Goal: Task Accomplishment & Management: Use online tool/utility

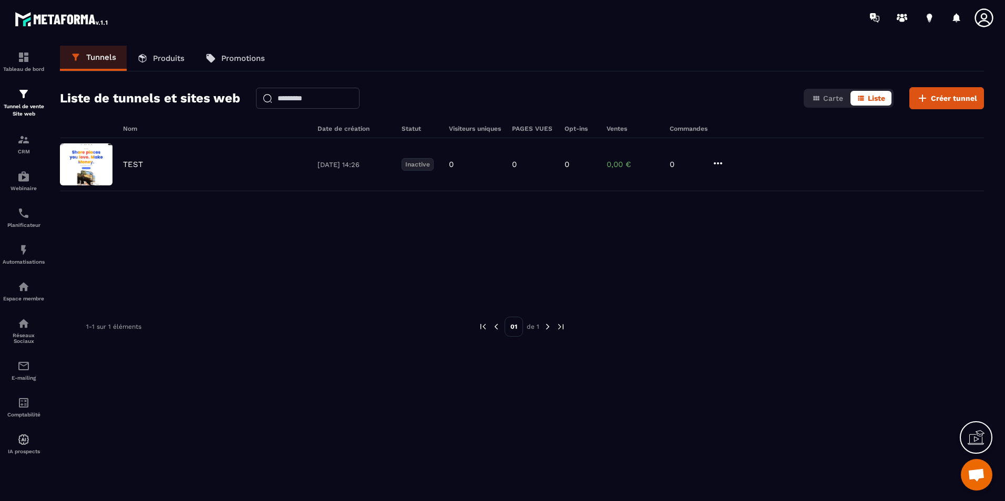
scroll to position [348, 0]
click at [976, 466] on span "Ouvrir le chat" at bounding box center [977, 475] width 32 height 32
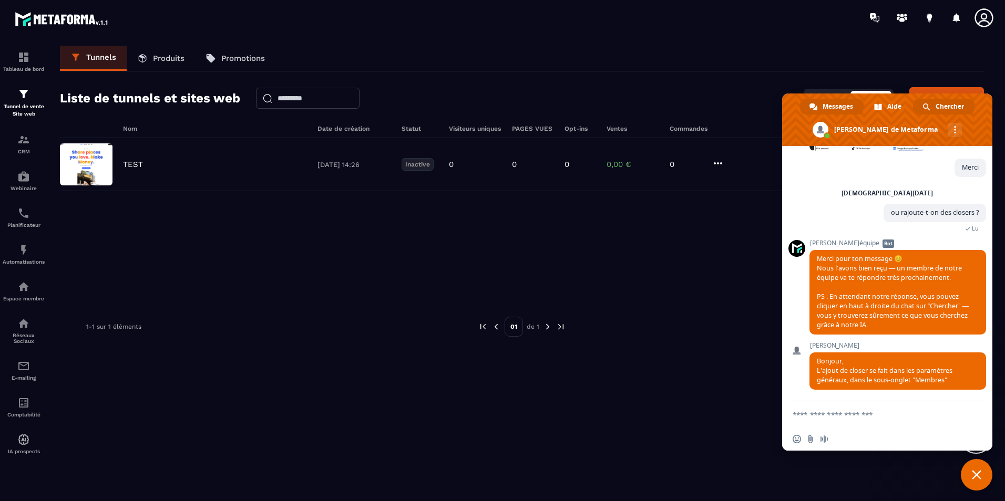
click at [948, 105] on span "Chercher" at bounding box center [950, 107] width 28 height 16
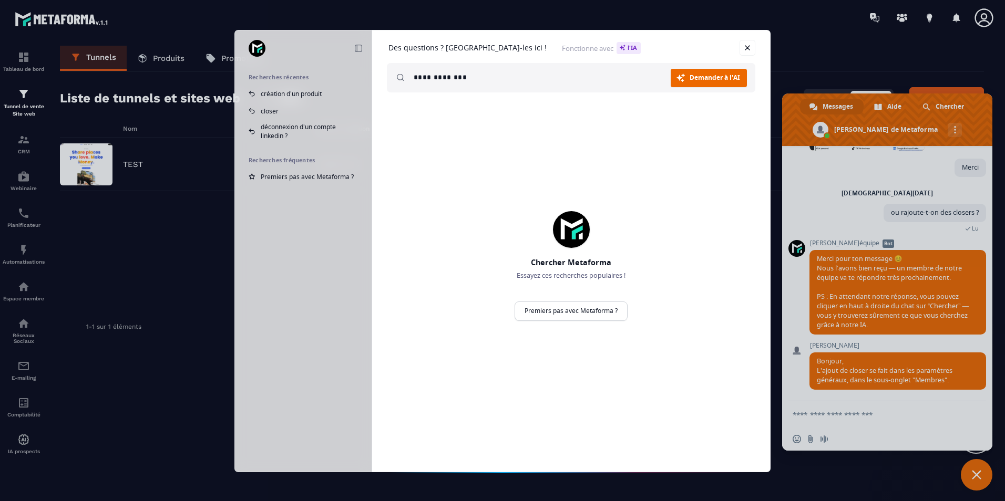
type input "**********"
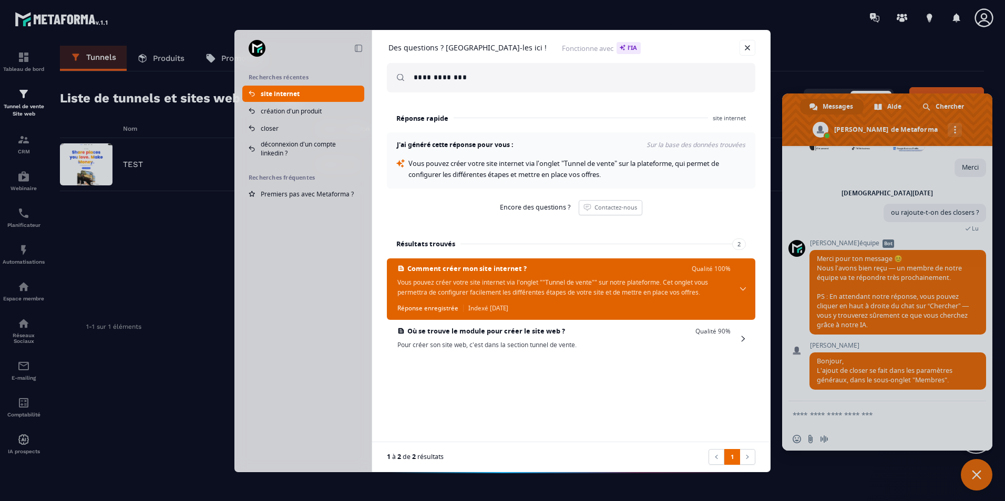
click at [505, 280] on span "Vous pouvez créer votre site internet via l'onglet ""Tunnel de vente"" sur notr…" at bounding box center [563, 288] width 333 height 20
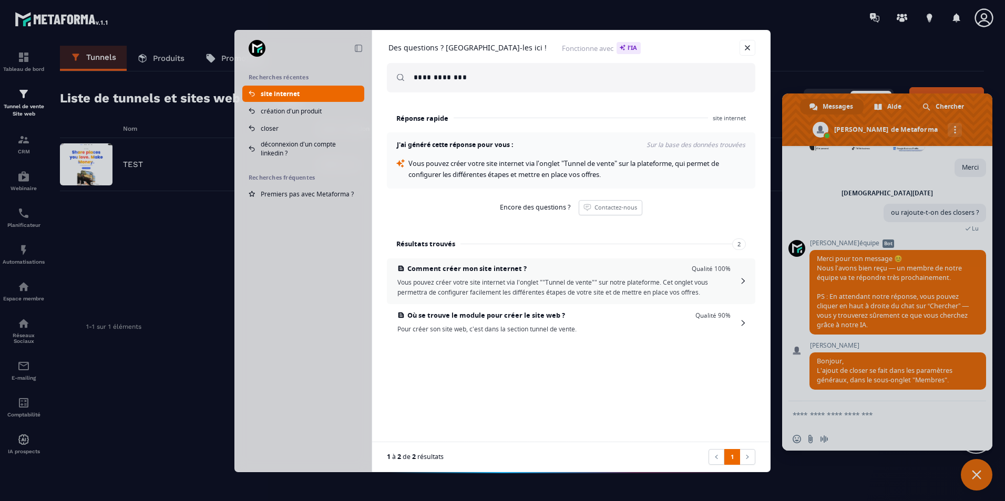
click at [505, 283] on span "Vous pouvez créer votre site internet via l'onglet ""Tunnel de vente"" sur notr…" at bounding box center [563, 288] width 333 height 20
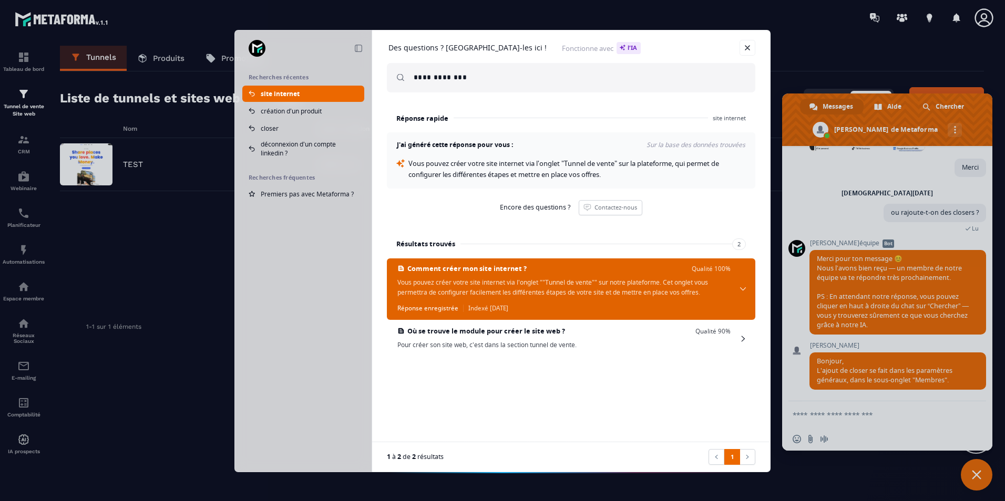
click at [742, 286] on span "Comment créer mon site internet ? Qualité 100% Vous pouvez créer votre site int…" at bounding box center [571, 289] width 368 height 61
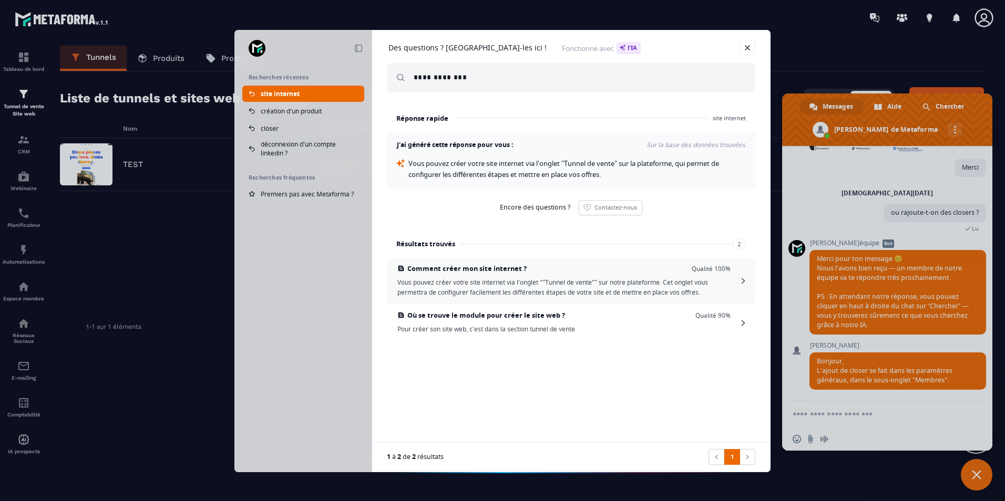
click at [742, 286] on span "Comment créer mon site internet ? Qualité 100% Vous pouvez créer votre site int…" at bounding box center [571, 282] width 368 height 46
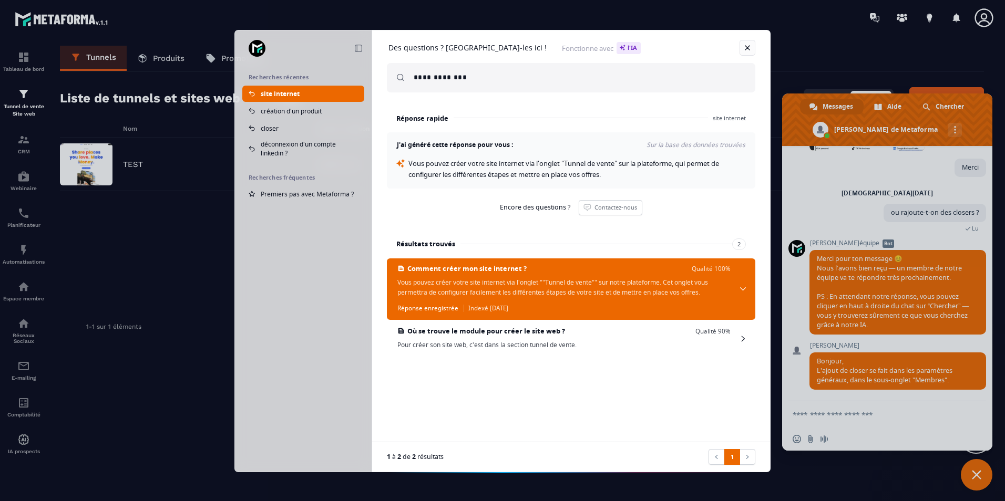
click at [751, 43] on link at bounding box center [748, 48] width 16 height 16
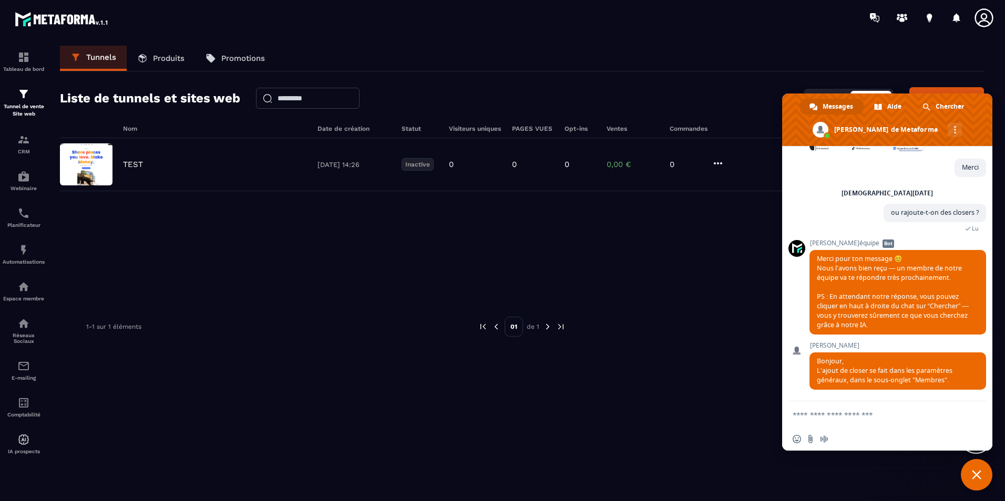
click at [573, 33] on div at bounding box center [564, 17] width 881 height 35
click at [733, 56] on div "Tunnels Produits Promotions" at bounding box center [522, 59] width 924 height 26
click at [978, 470] on span "Fermer le chat" at bounding box center [976, 474] width 9 height 9
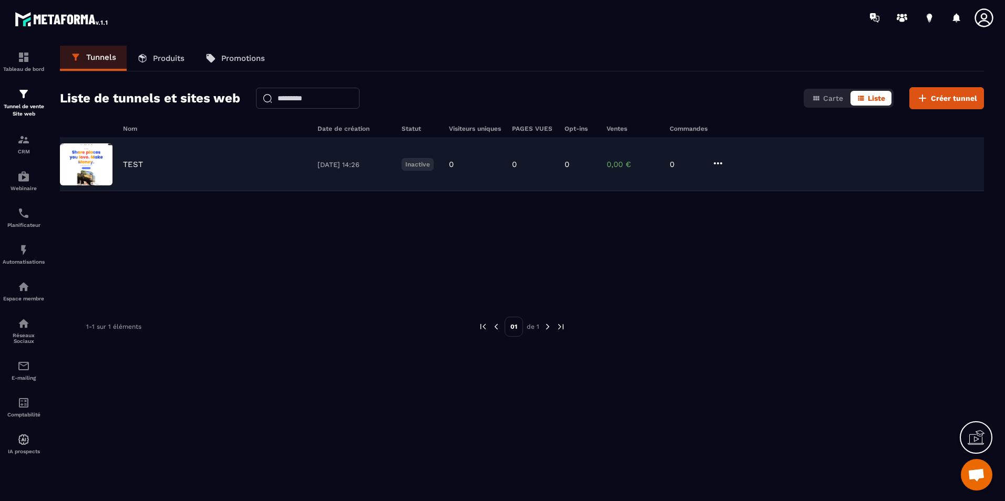
click at [265, 175] on div "TEST 05/09/2025 14:26 Inactive 0 0 0 0,00 € 0" at bounding box center [522, 164] width 924 height 53
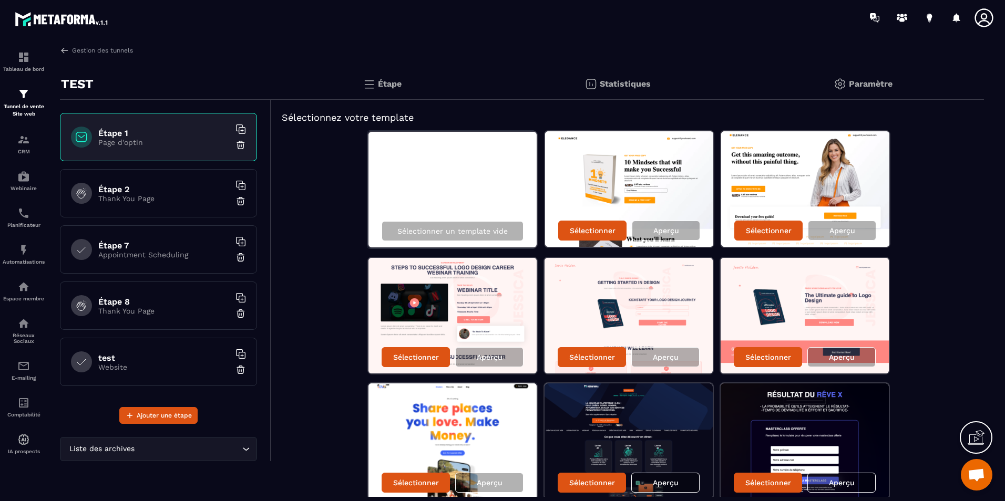
click at [66, 55] on div "Gestion des tunnels TEST Étape 1 Page d'optin Étape 2 Thank You Page Étape 7 Ap…" at bounding box center [521, 272] width 945 height 452
click at [59, 53] on div "Gestion des tunnels TEST Étape 1 Page d'optin Étape 2 Thank You Page Étape 7 Ap…" at bounding box center [521, 272] width 945 height 452
click at [61, 50] on img at bounding box center [64, 50] width 9 height 9
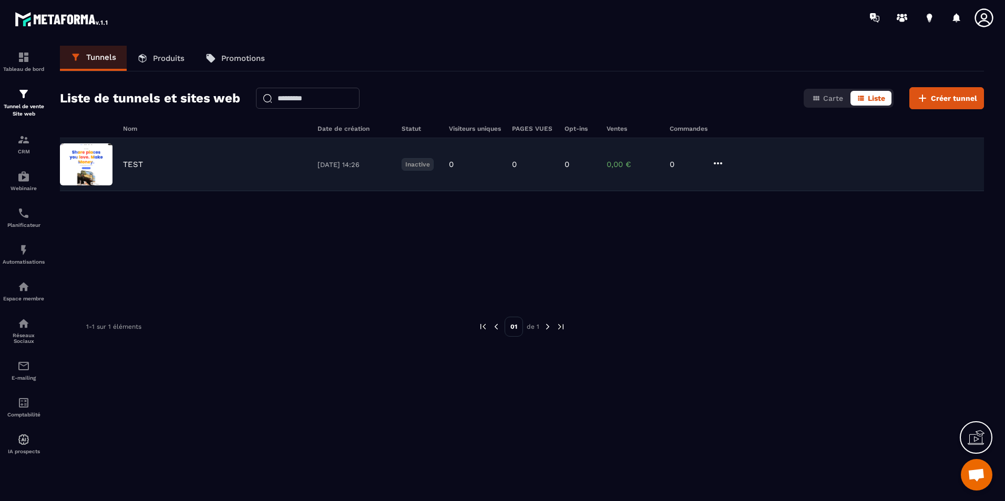
click at [93, 168] on img at bounding box center [86, 164] width 53 height 42
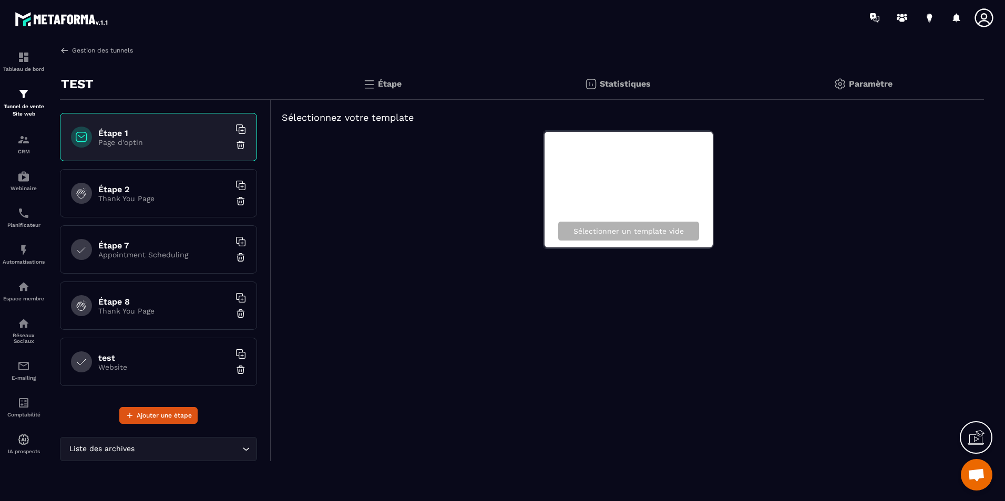
click at [68, 46] on img at bounding box center [64, 50] width 9 height 9
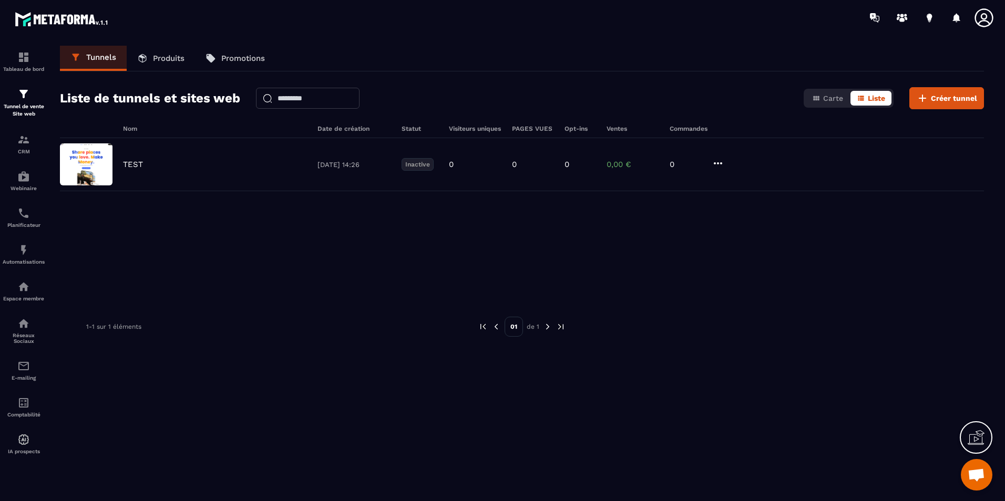
click at [137, 52] on link "Produits" at bounding box center [161, 58] width 68 height 25
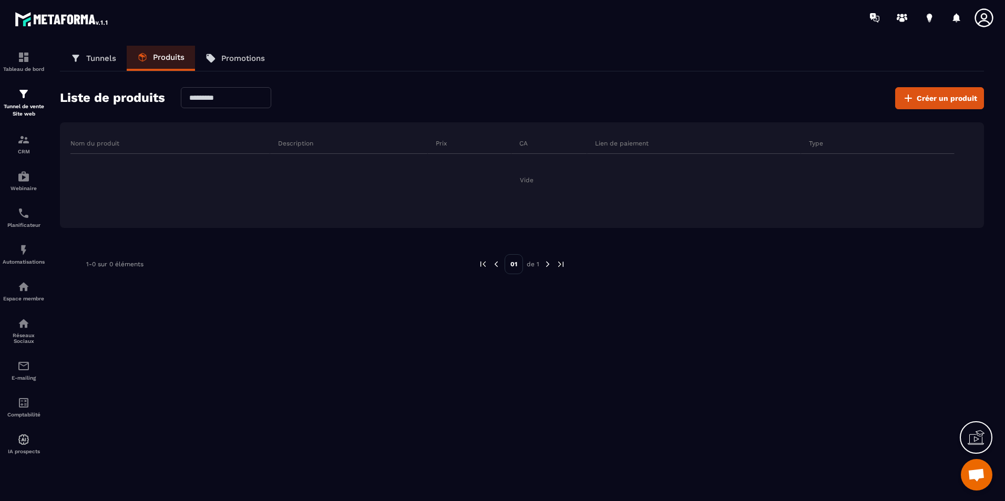
click at [210, 49] on link "Promotions" at bounding box center [235, 58] width 80 height 25
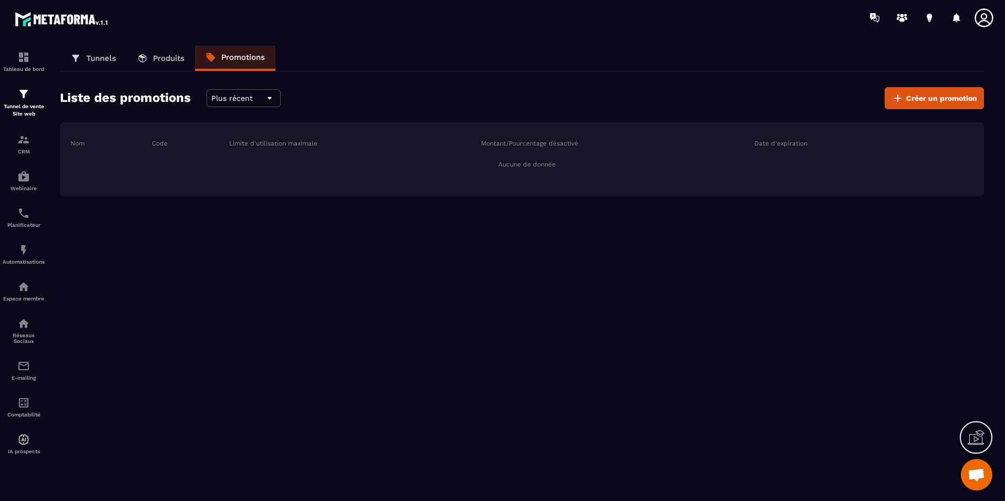
click at [115, 58] on p "Tunnels" at bounding box center [101, 58] width 30 height 9
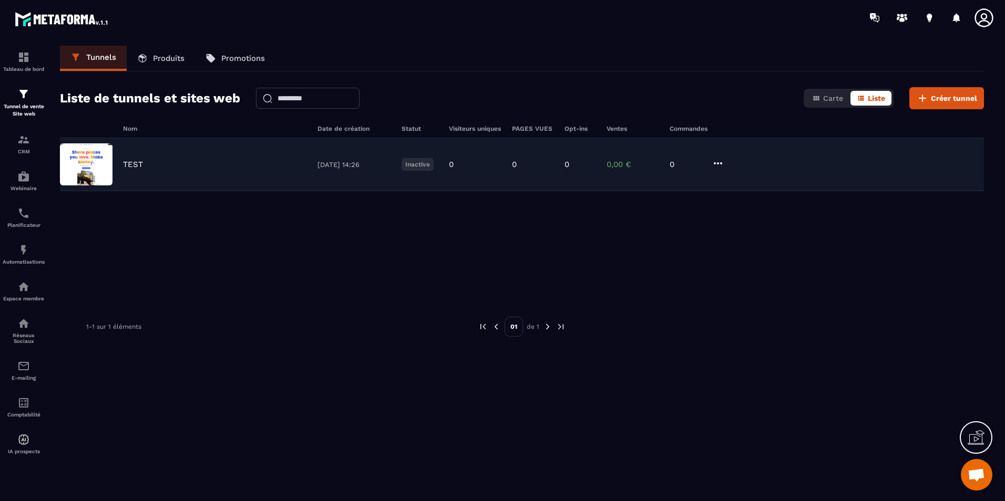
click at [196, 163] on div "TEST" at bounding box center [215, 164] width 184 height 9
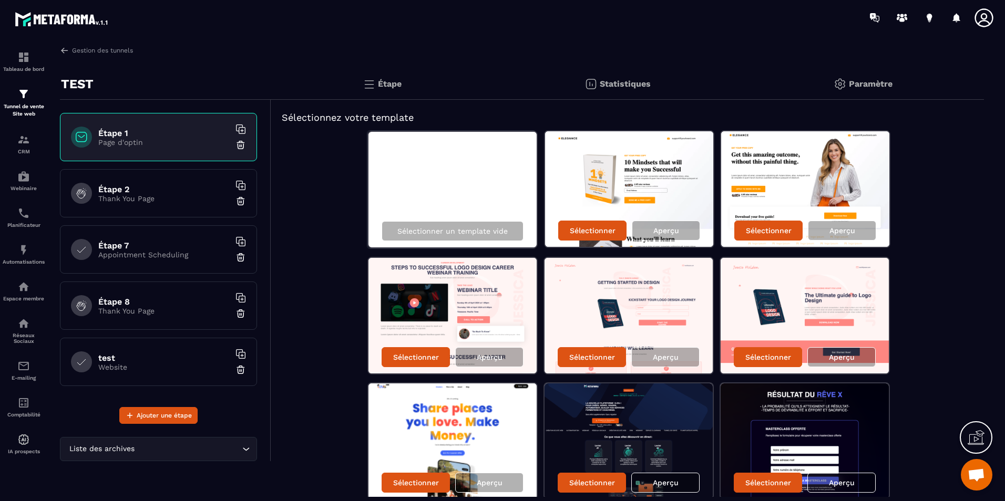
click at [378, 89] on div "Étape" at bounding box center [382, 84] width 222 height 32
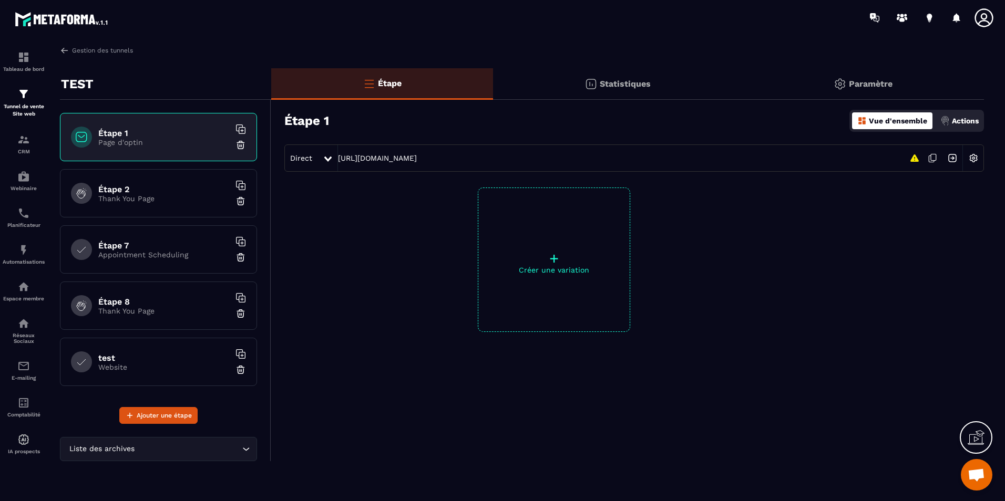
click at [613, 84] on p "Statistiques" at bounding box center [625, 84] width 51 height 10
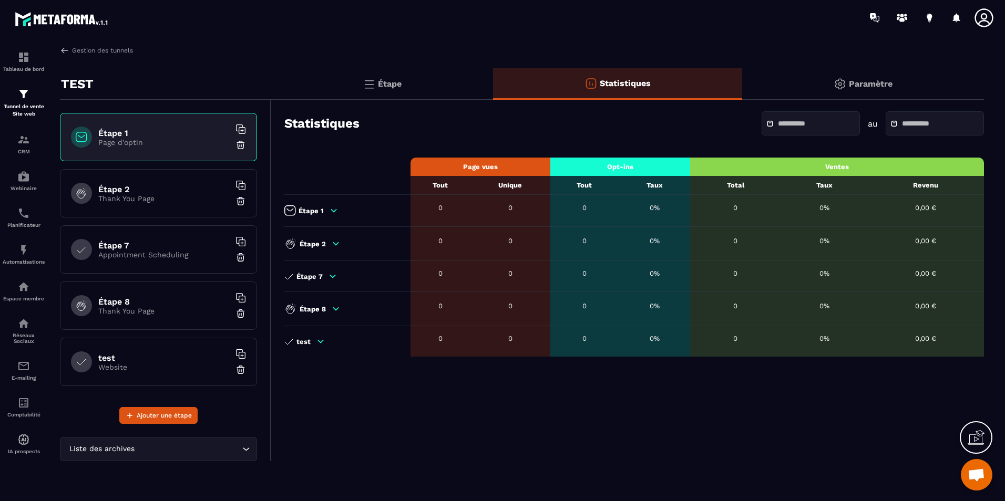
click at [849, 84] on p "Paramètre" at bounding box center [871, 84] width 44 height 10
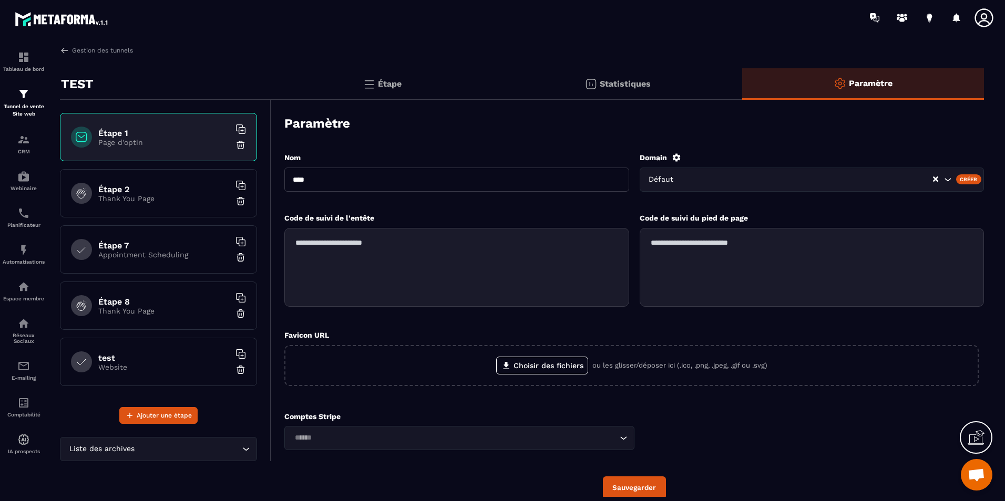
click at [119, 90] on div "TEST" at bounding box center [165, 84] width 211 height 32
click at [388, 94] on div "Étape" at bounding box center [382, 84] width 222 height 32
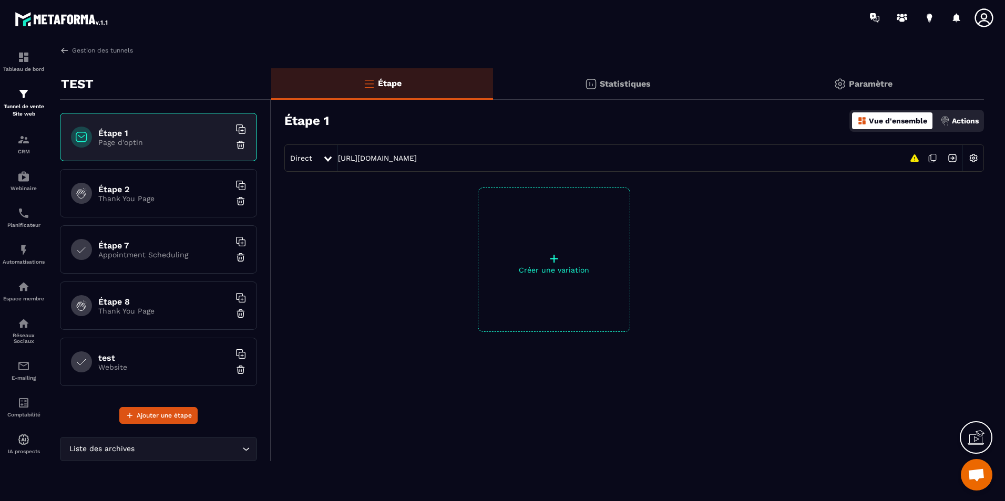
click at [173, 198] on p "Thank You Page" at bounding box center [163, 198] width 131 height 8
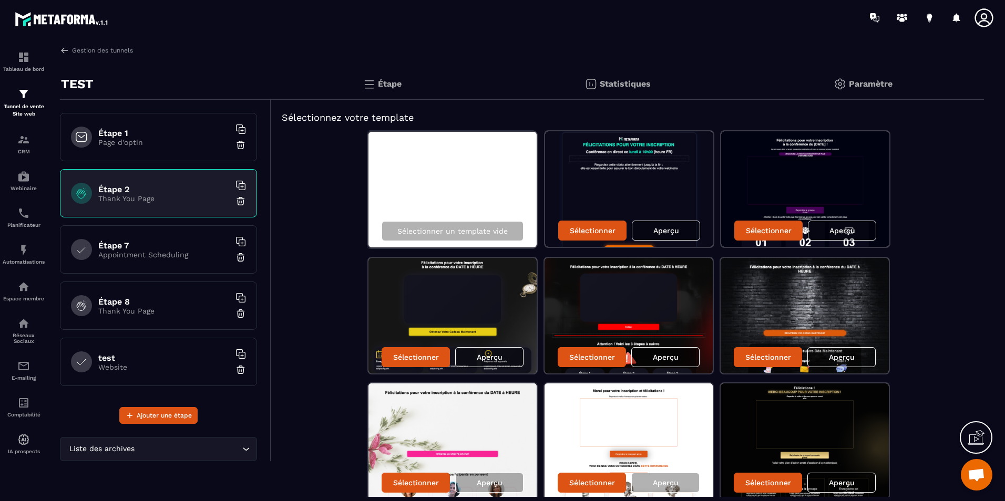
click at [167, 259] on div "Étape 7 Appointment Scheduling" at bounding box center [158, 249] width 197 height 48
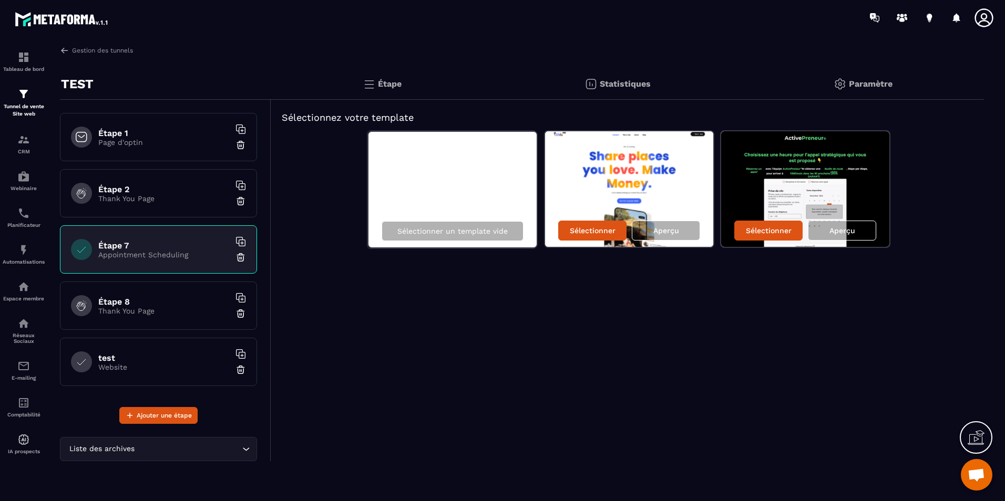
click at [169, 180] on div "Étape 2 Thank You Page" at bounding box center [158, 193] width 197 height 48
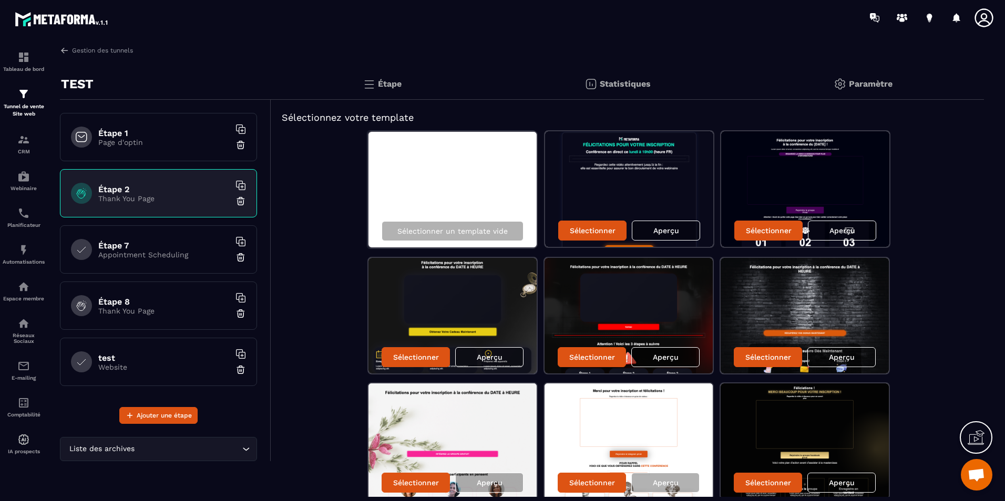
click at [165, 154] on div "Étape 1 Page d'optin" at bounding box center [158, 137] width 197 height 48
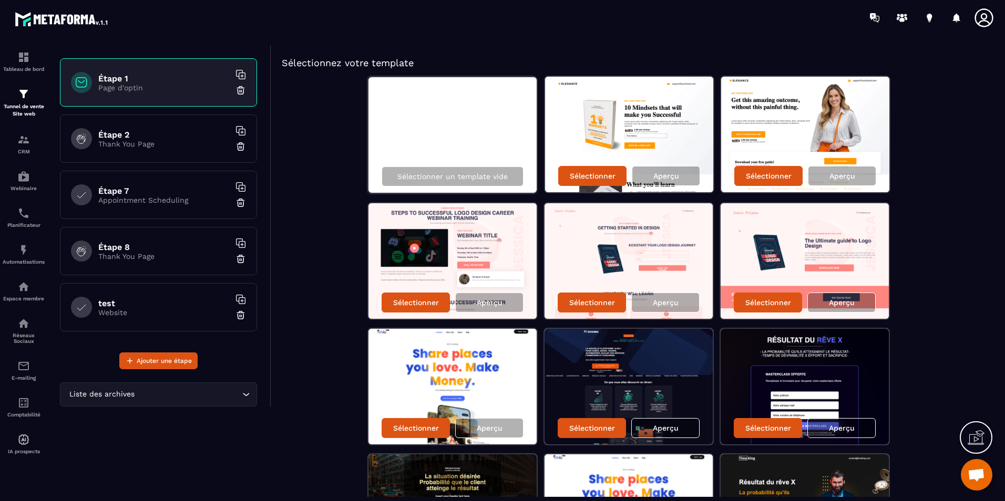
scroll to position [53, 0]
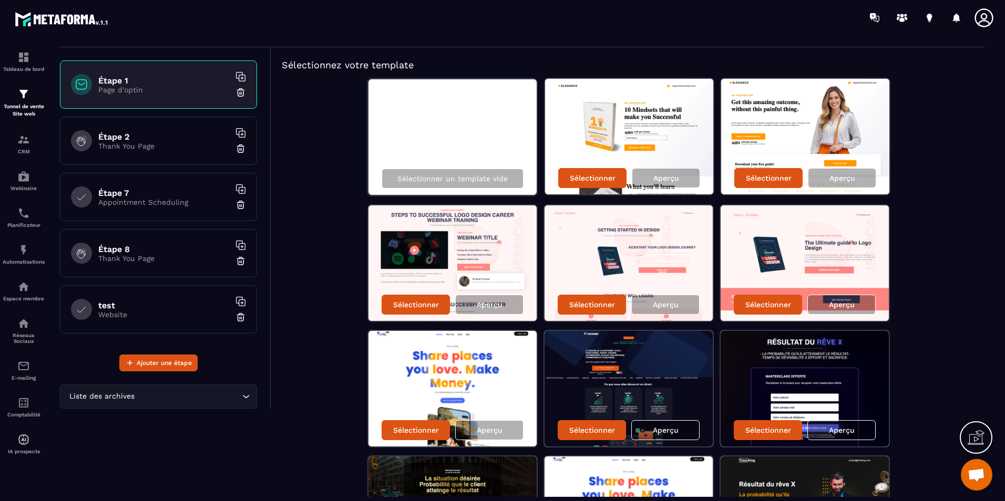
click at [172, 312] on p "Website" at bounding box center [163, 315] width 131 height 8
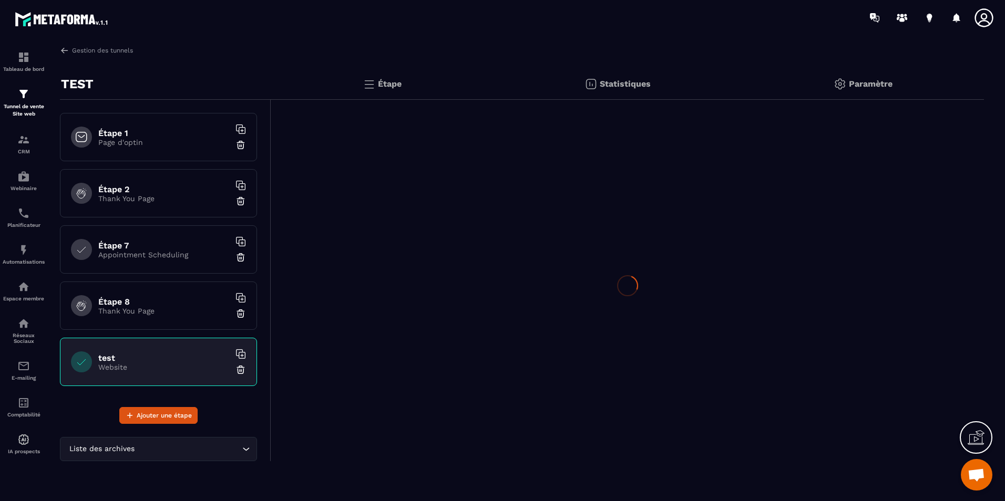
scroll to position [0, 0]
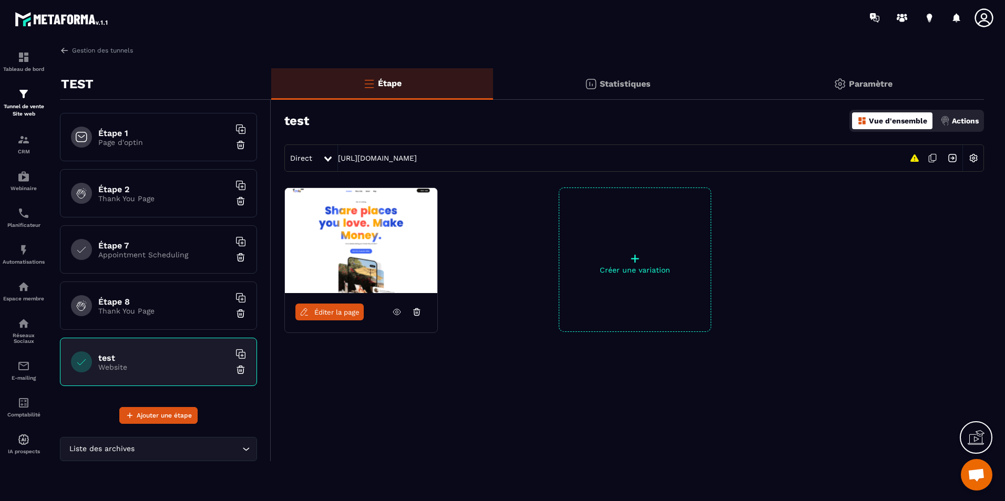
click at [355, 239] on img at bounding box center [361, 240] width 152 height 105
click at [331, 318] on link "Éditer la page" at bounding box center [329, 312] width 68 height 17
